Goal: Task Accomplishment & Management: Complete application form

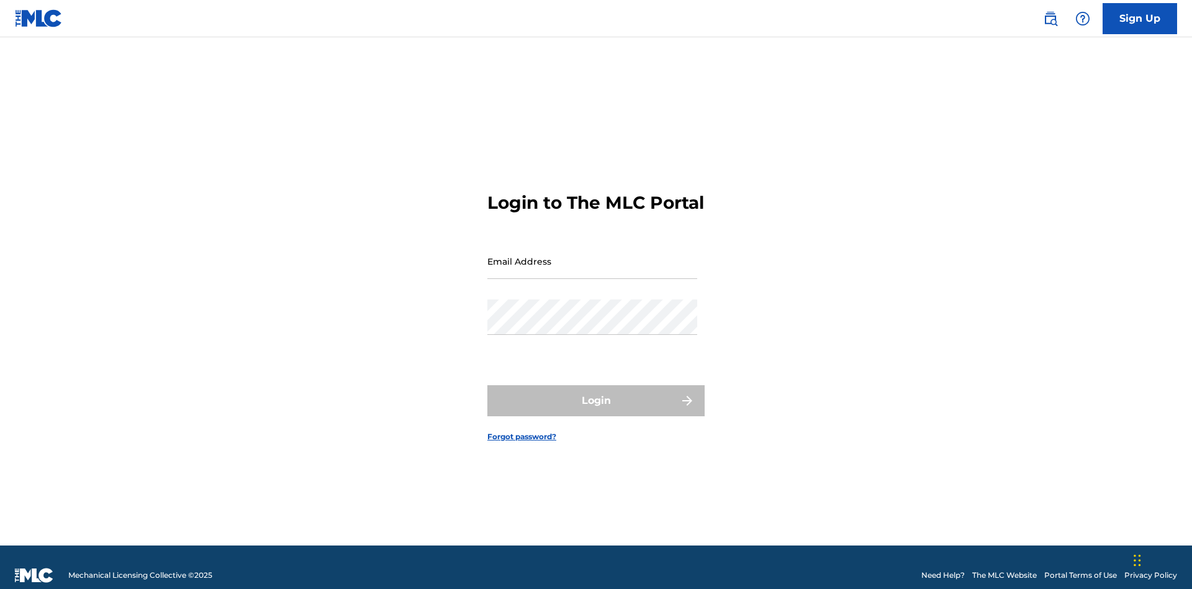
scroll to position [16, 0]
click at [592, 255] on input "Email Address" at bounding box center [592, 260] width 210 height 35
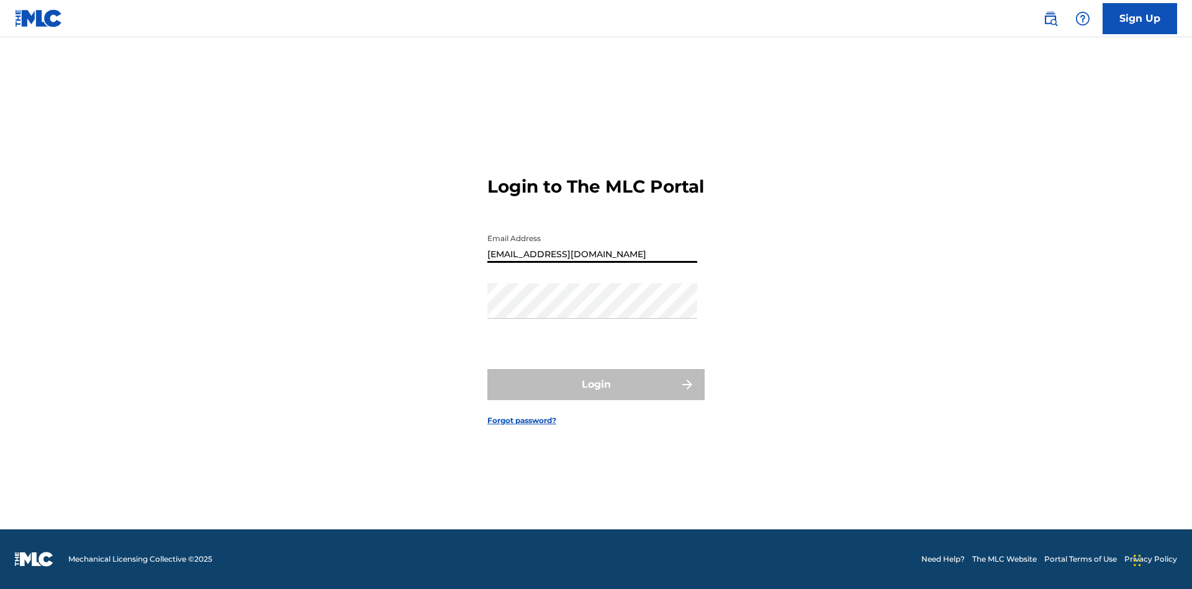
type input "Duke.McTesterson@gmail.com"
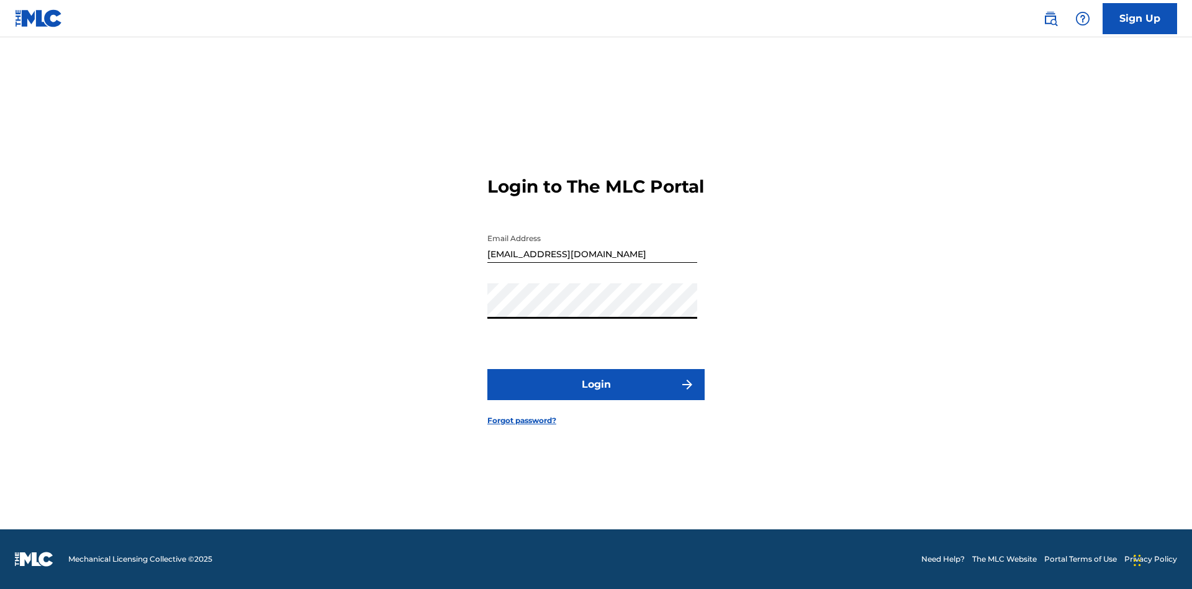
click at [596, 395] on button "Login" at bounding box center [595, 384] width 217 height 31
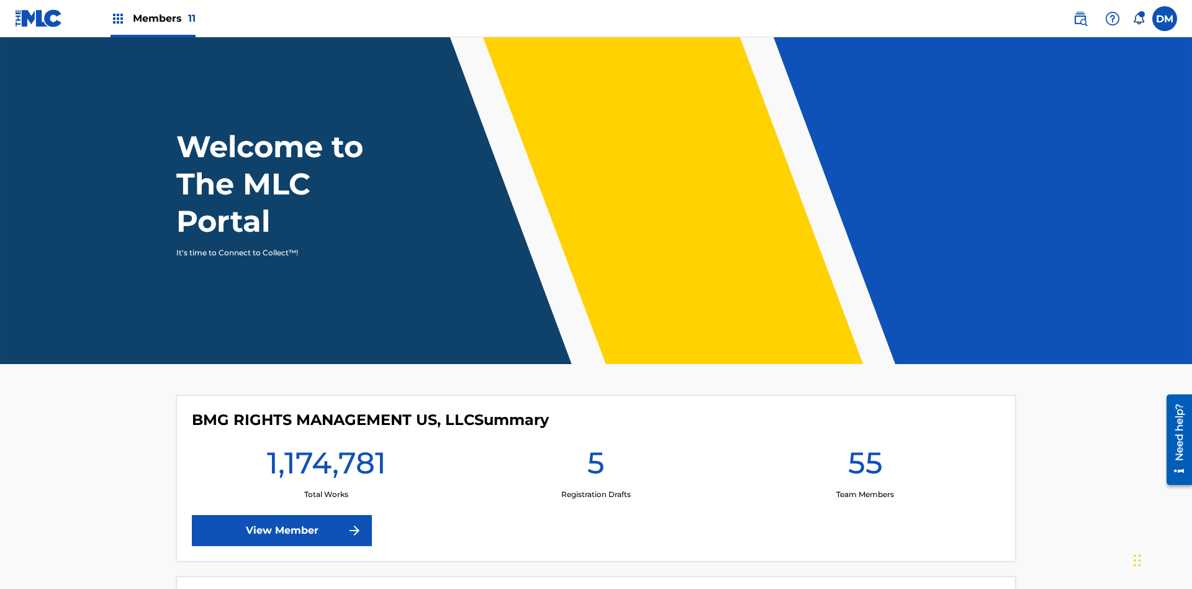
click at [153, 18] on span "Members 11" at bounding box center [164, 18] width 63 height 14
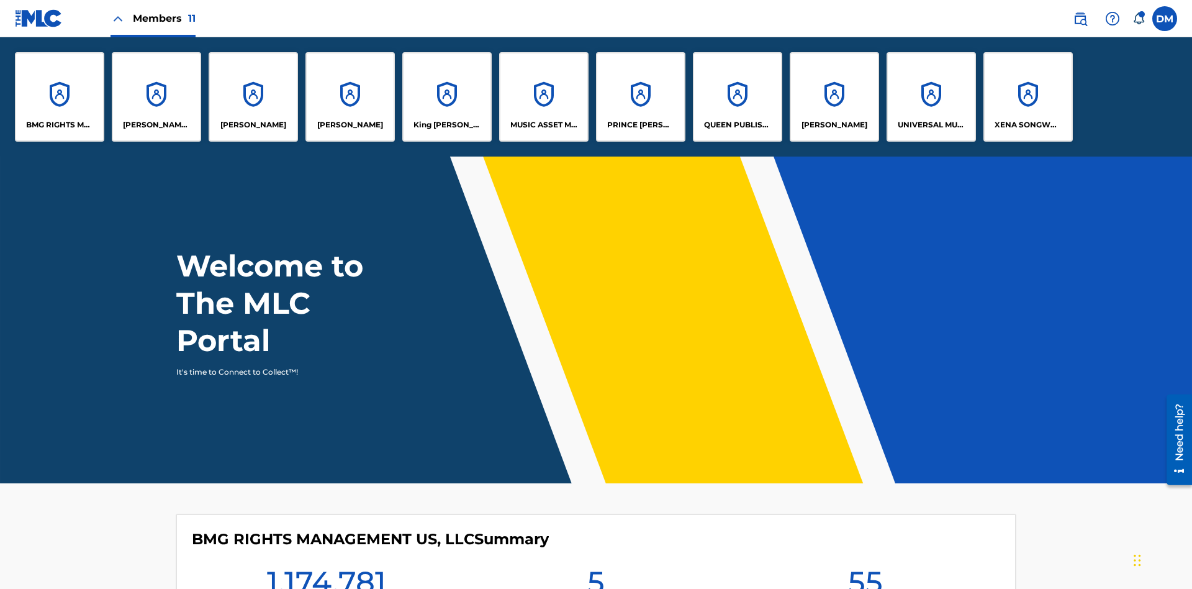
click at [446, 125] on p "King McTesterson" at bounding box center [448, 124] width 68 height 11
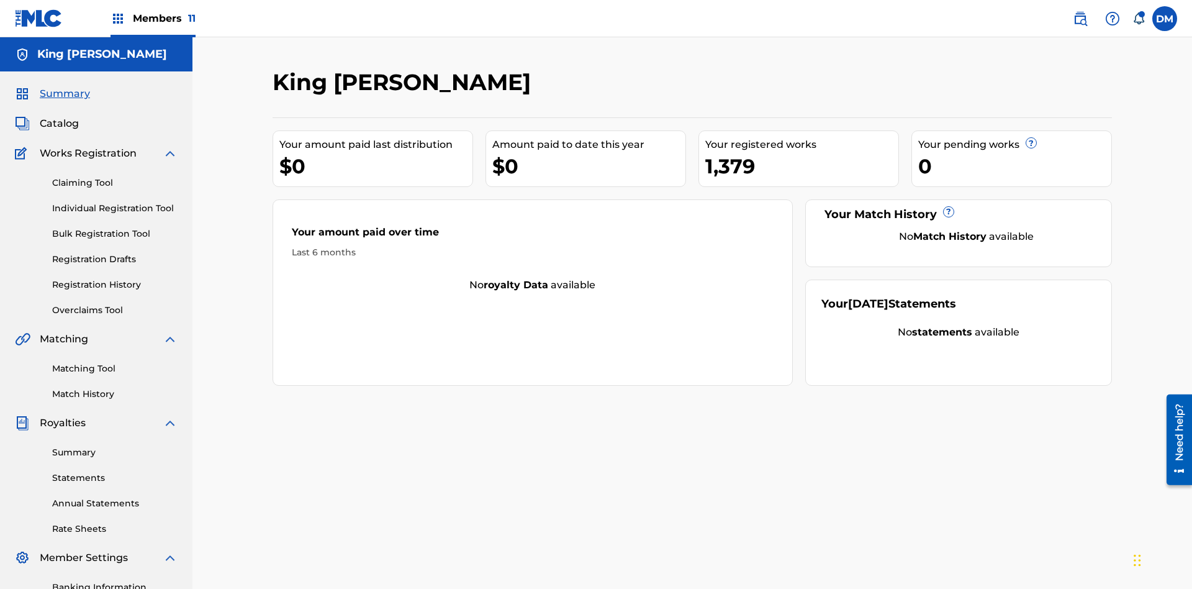
click at [115, 202] on link "Individual Registration Tool" at bounding box center [114, 208] width 125 height 13
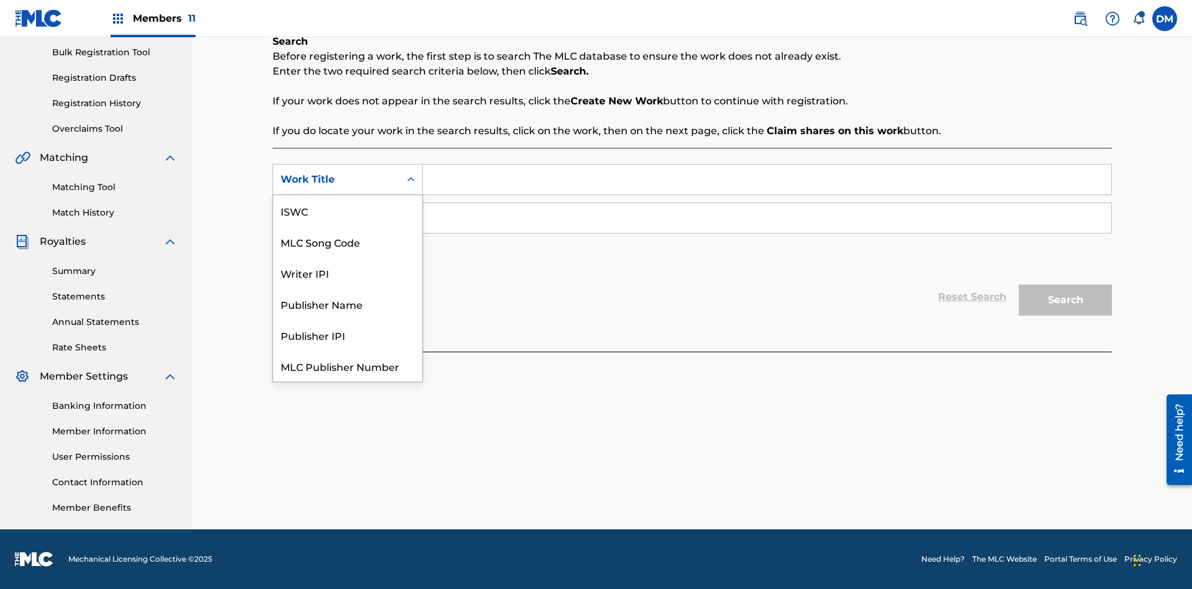
scroll to position [31, 0]
click at [348, 210] on div "MLC Song Code" at bounding box center [347, 210] width 149 height 31
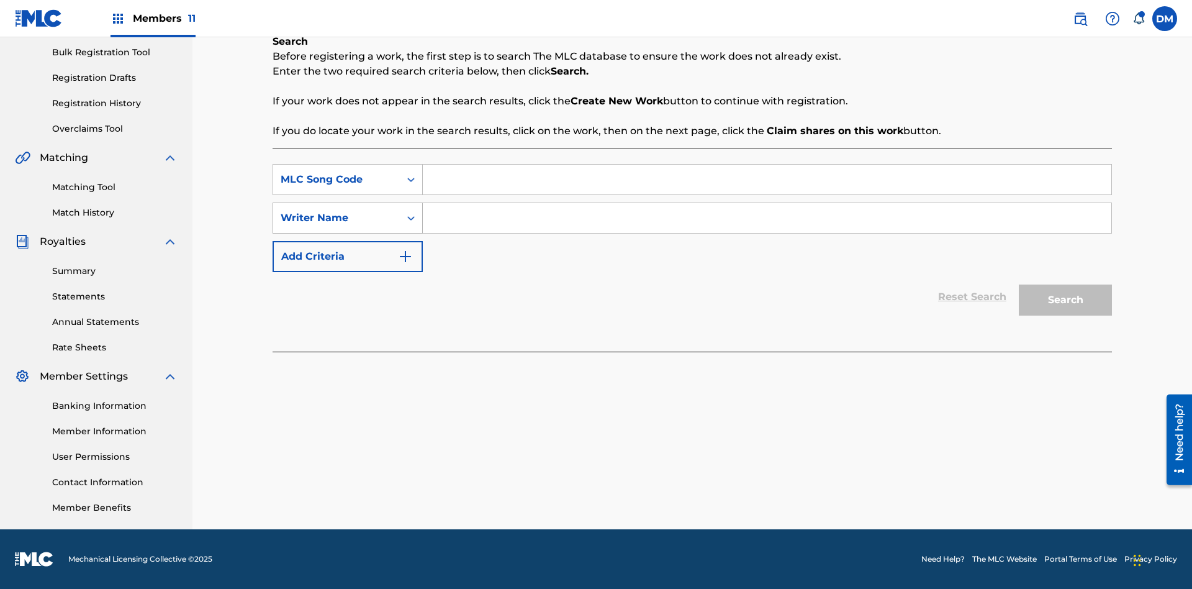
click at [337, 218] on div "Writer Name" at bounding box center [337, 217] width 112 height 15
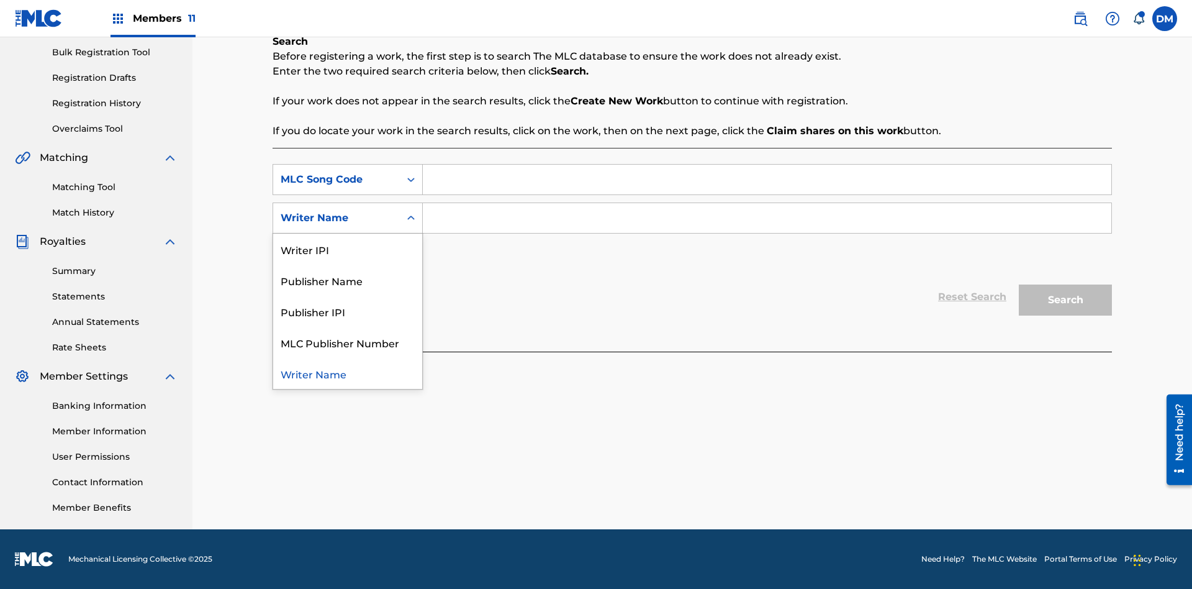
click at [348, 373] on div "Writer Name" at bounding box center [347, 373] width 149 height 31
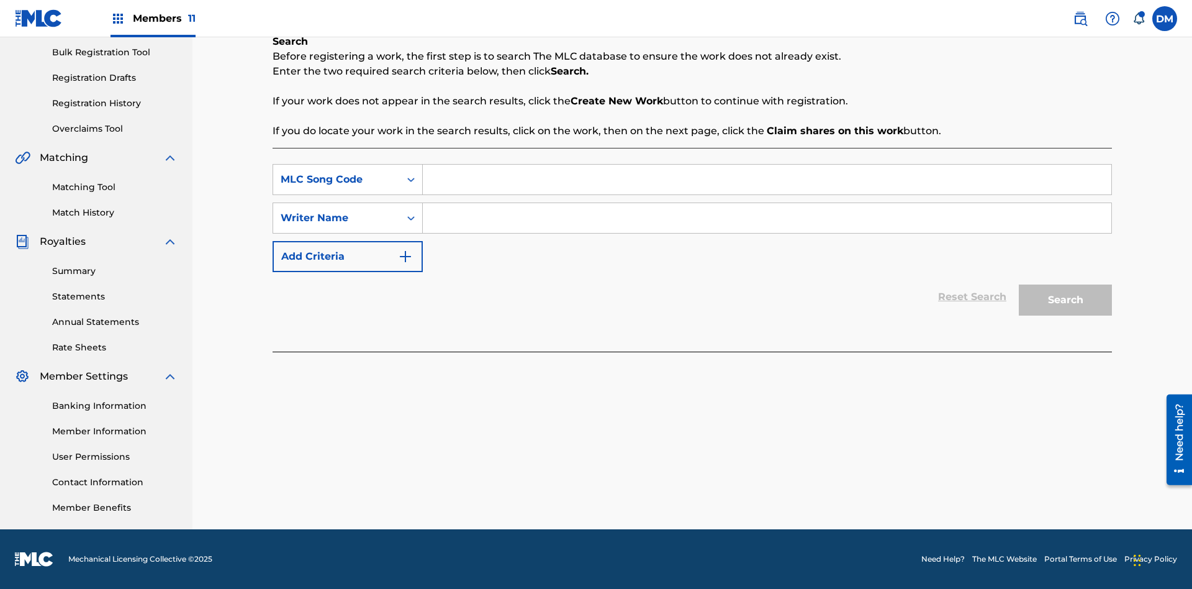
click at [767, 179] on input "Search Form" at bounding box center [767, 180] width 689 height 30
type input "RB0ZQR"
click at [767, 218] on input "Search Form" at bounding box center [767, 218] width 689 height 30
type input "TOM ZACHARY SEBASTIAN POHJOLA"
click at [1066, 300] on button "Search" at bounding box center [1065, 299] width 93 height 31
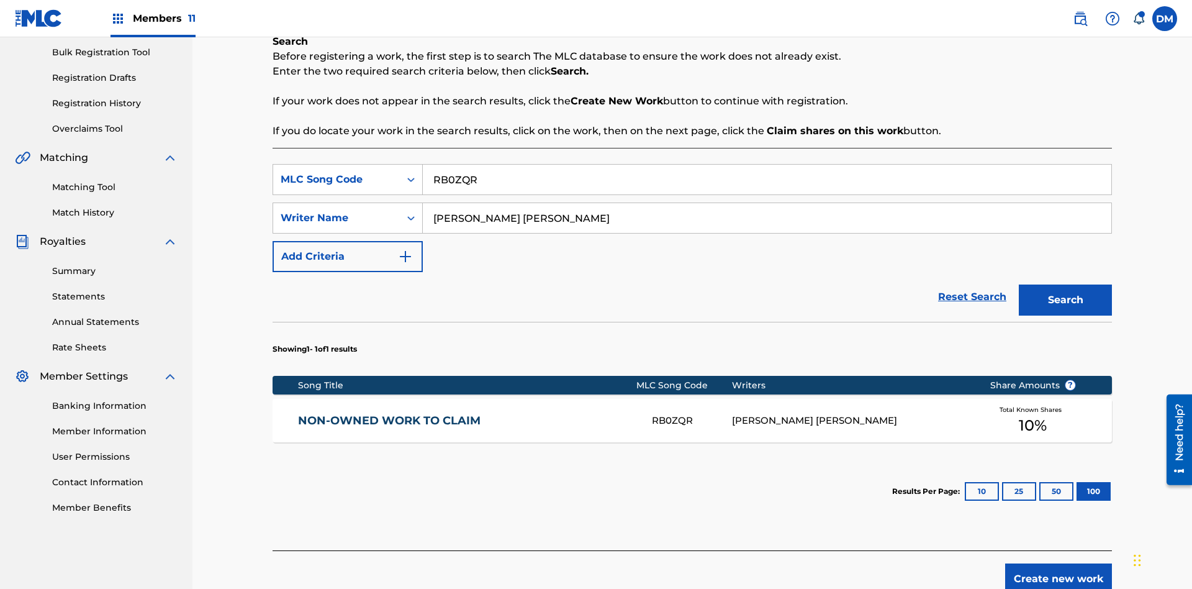
click at [692, 414] on div "RB0ZQR" at bounding box center [691, 421] width 79 height 14
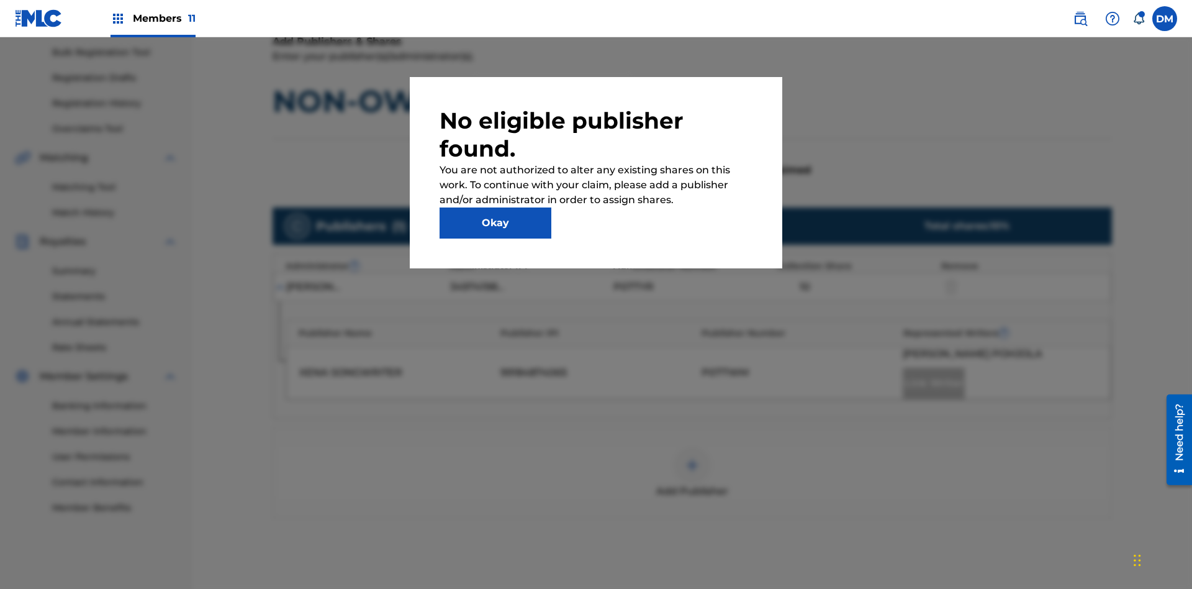
click at [496, 223] on button "Okay" at bounding box center [496, 222] width 112 height 31
click at [692, 458] on img at bounding box center [692, 465] width 15 height 15
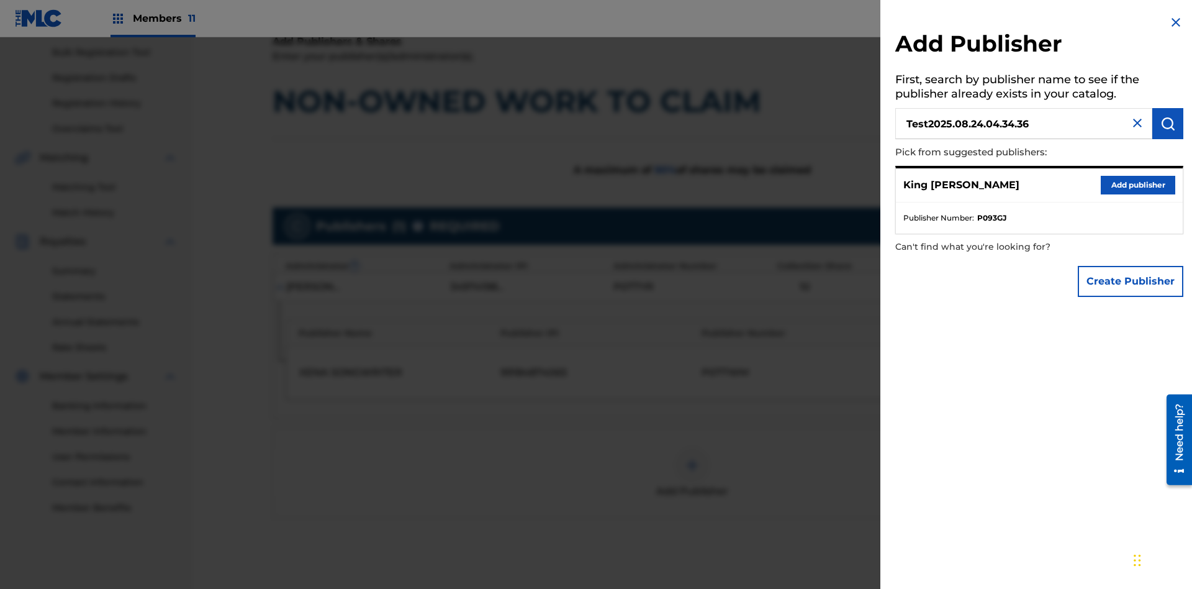
click at [1168, 124] on img "submit" at bounding box center [1168, 123] width 15 height 15
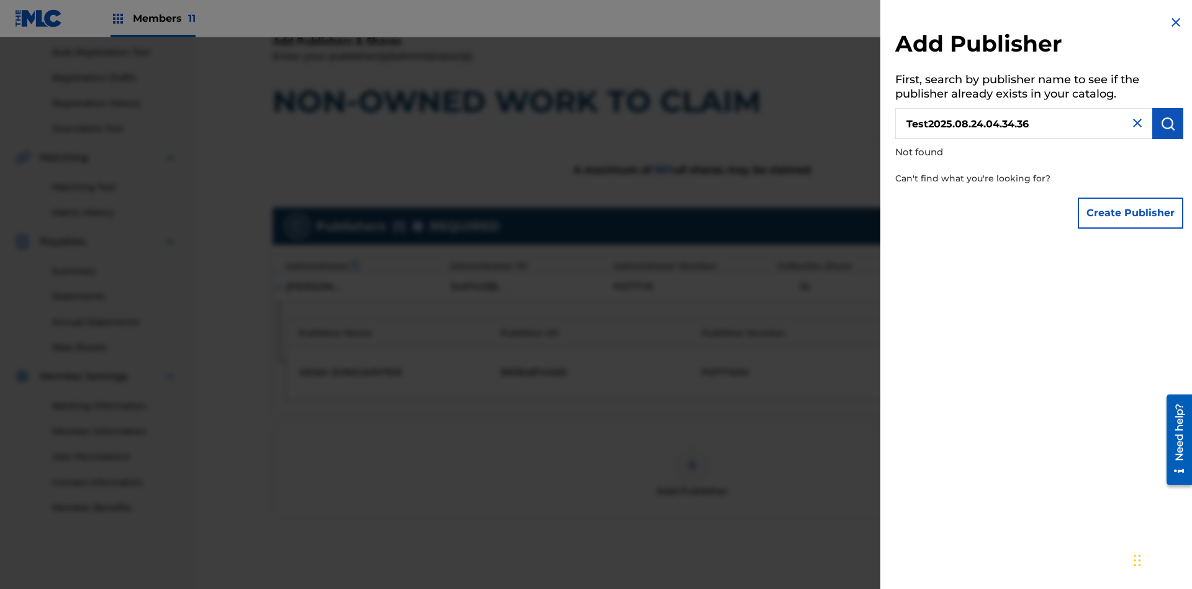
click at [1131, 212] on button "Create Publisher" at bounding box center [1131, 212] width 106 height 31
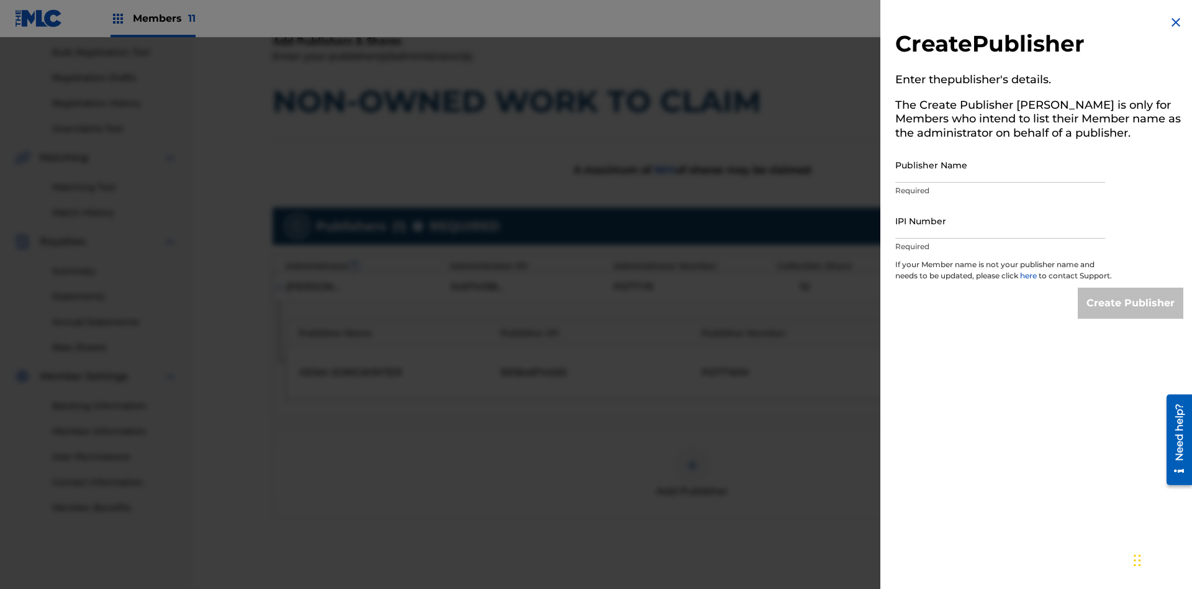
click at [1000, 165] on input "Publisher Name" at bounding box center [1000, 164] width 210 height 35
click at [1000, 220] on input "IPI Number" at bounding box center [1000, 220] width 210 height 35
click at [1131, 314] on input "Create Publisher" at bounding box center [1131, 302] width 106 height 31
click at [1131, 287] on input "Create Publisher" at bounding box center [1131, 302] width 106 height 31
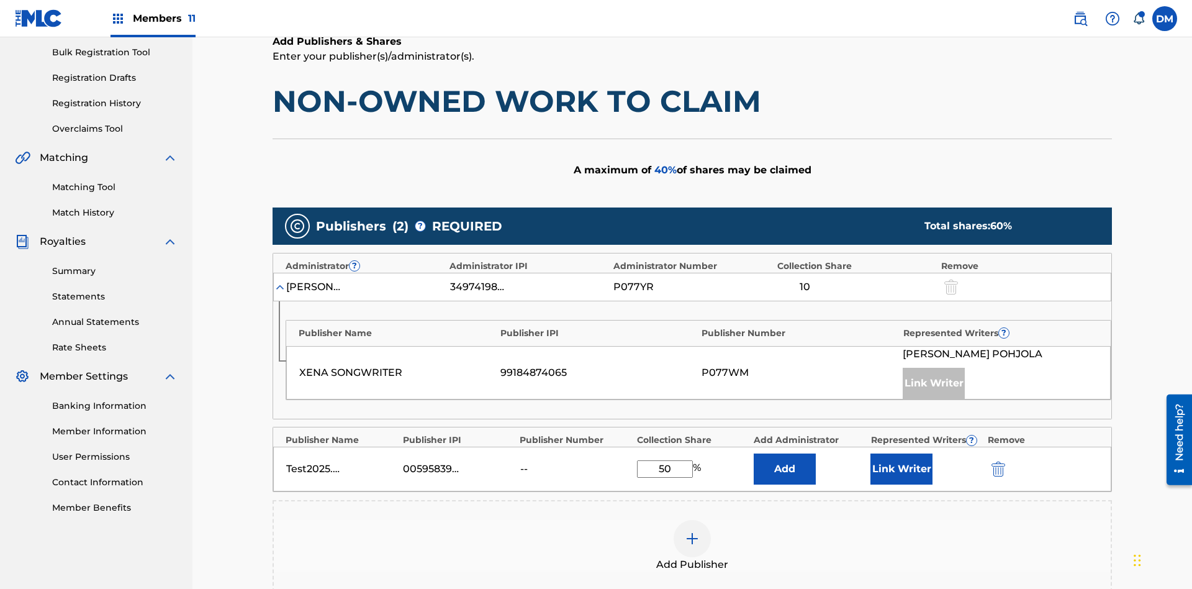
type input "50"
click at [902, 453] on button "Link Writer" at bounding box center [902, 468] width 62 height 31
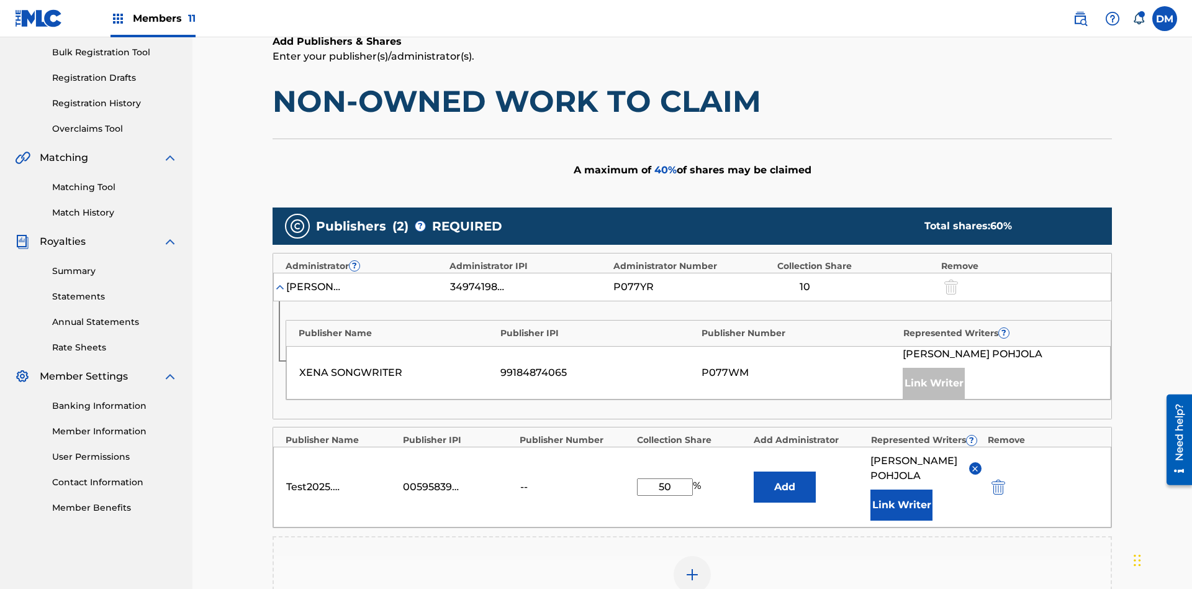
click at [902, 489] on button "Link Writer" at bounding box center [902, 504] width 62 height 31
click at [785, 471] on button "Add" at bounding box center [785, 486] width 62 height 31
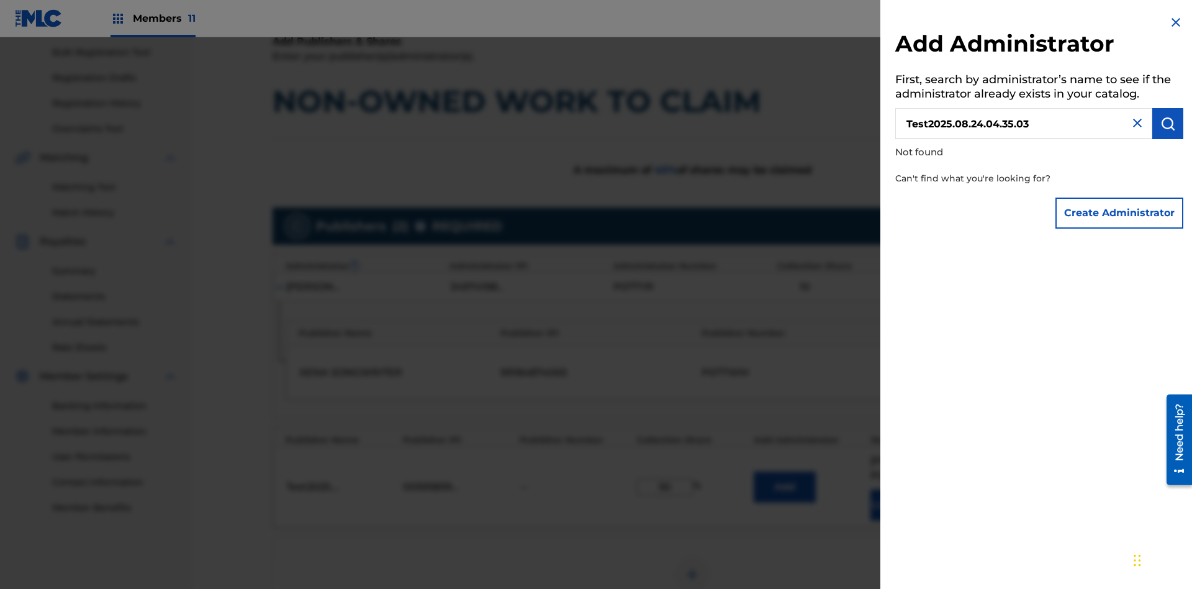
click at [1120, 212] on button "Create Administrator" at bounding box center [1120, 212] width 128 height 31
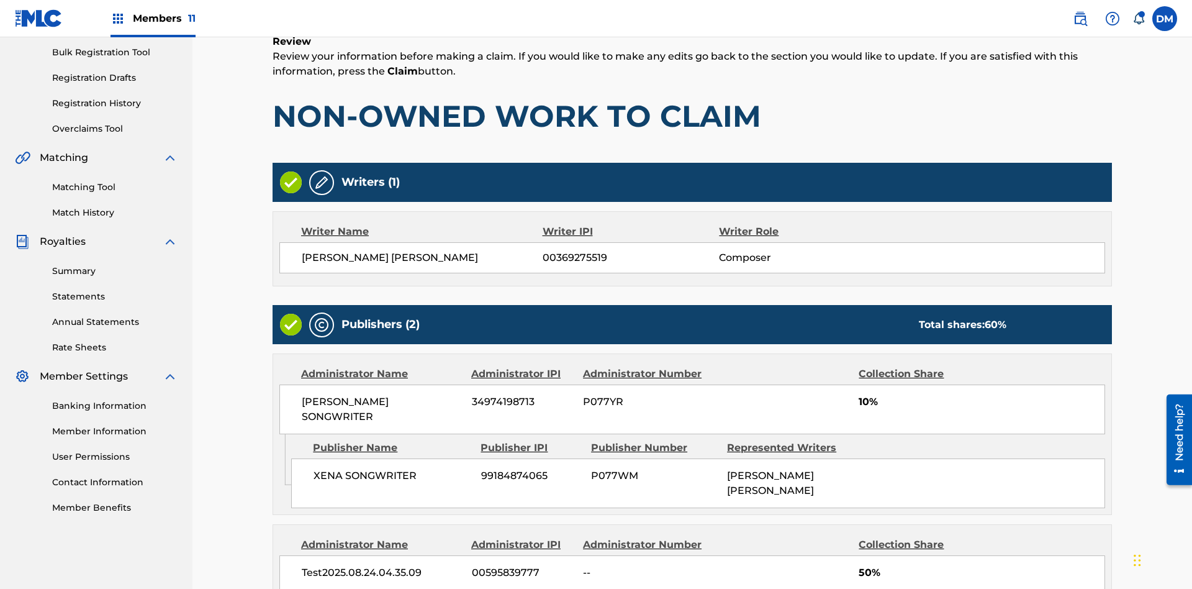
click at [115, 103] on link "Registration History" at bounding box center [114, 103] width 125 height 13
